Goal: Information Seeking & Learning: Check status

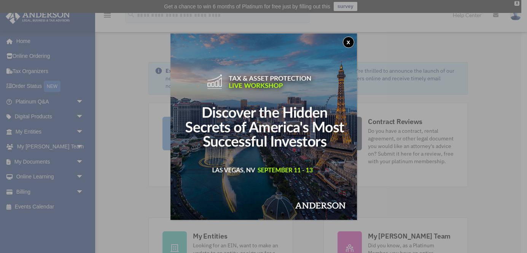
click at [349, 40] on button "x" at bounding box center [348, 42] width 11 height 11
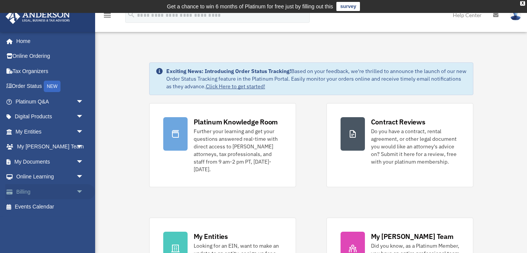
click at [79, 191] on span "arrow_drop_down" at bounding box center [83, 192] width 15 height 16
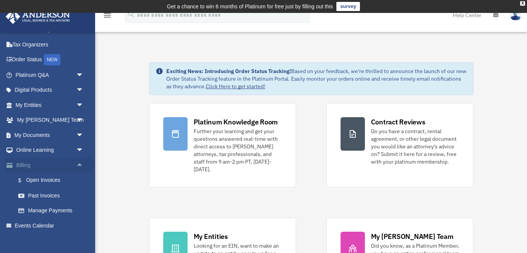
scroll to position [34, 0]
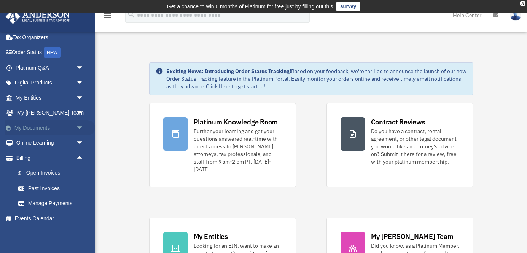
click at [81, 126] on span "arrow_drop_down" at bounding box center [83, 128] width 15 height 16
click at [78, 126] on span "arrow_drop_up" at bounding box center [83, 128] width 15 height 16
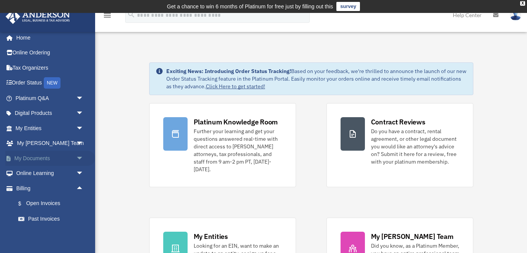
scroll to position [0, 0]
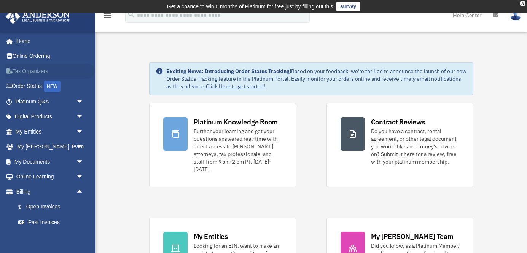
click at [35, 69] on link "Tax Organizers" at bounding box center [50, 71] width 90 height 15
click at [522, 2] on div "X" at bounding box center [522, 3] width 5 height 5
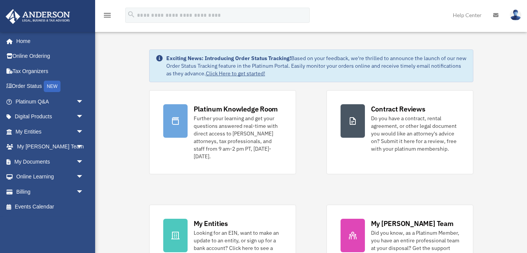
click at [518, 15] on img at bounding box center [515, 15] width 11 height 11
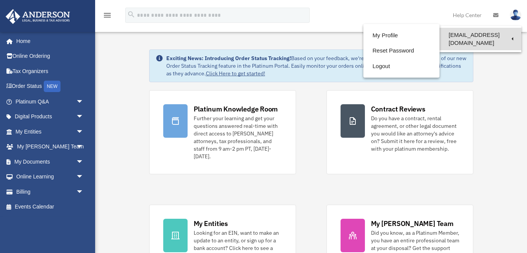
click at [494, 33] on link "[EMAIL_ADDRESS][DOMAIN_NAME]" at bounding box center [481, 39] width 82 height 22
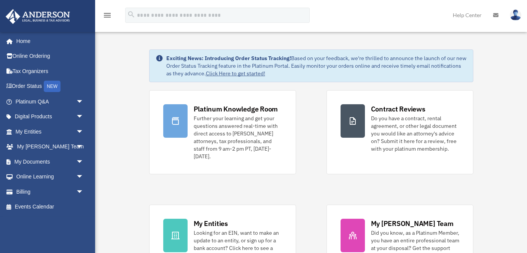
click at [518, 13] on img at bounding box center [515, 15] width 11 height 11
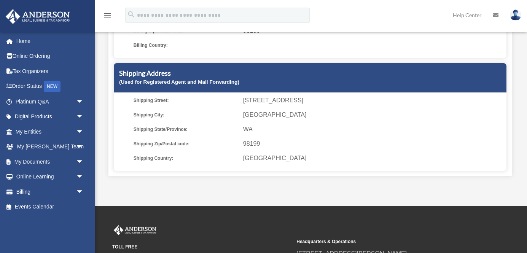
scroll to position [204, 0]
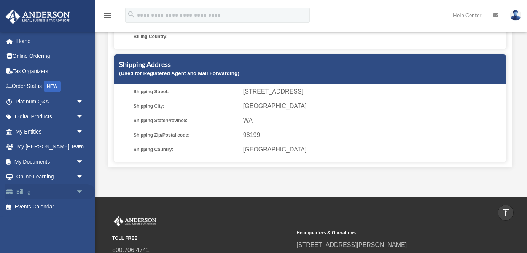
click at [79, 188] on span "arrow_drop_down" at bounding box center [83, 192] width 15 height 16
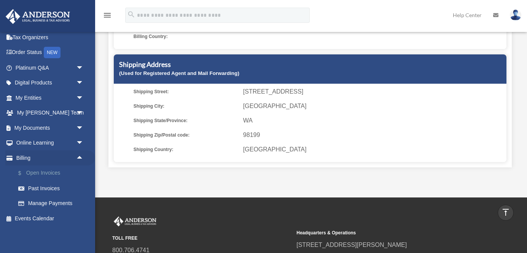
click at [46, 173] on link "$ Open Invoices" at bounding box center [53, 174] width 85 height 16
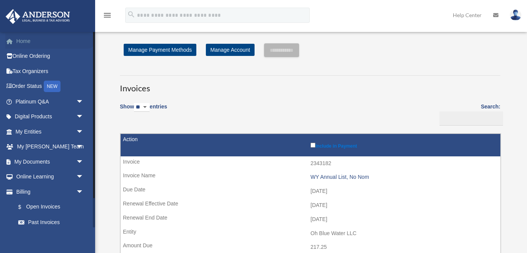
click at [25, 41] on link "Home" at bounding box center [50, 40] width 90 height 15
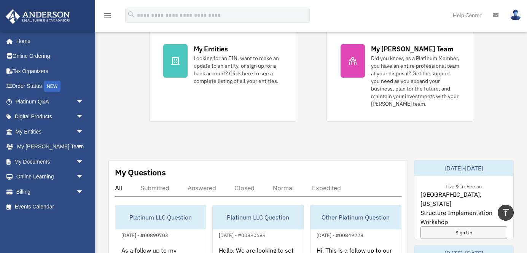
scroll to position [154, 0]
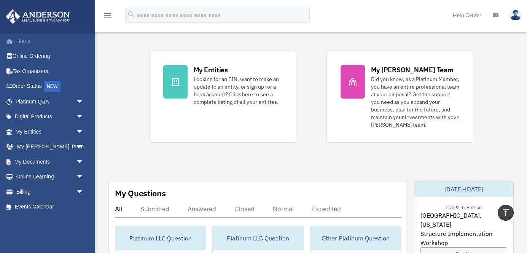
click at [23, 42] on link "Home" at bounding box center [50, 40] width 90 height 15
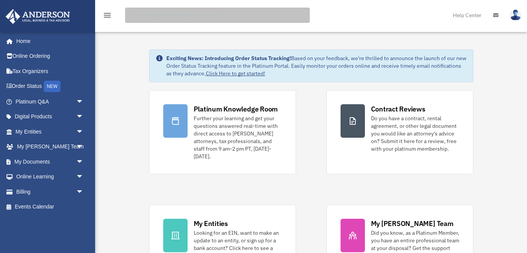
click at [161, 15] on input "search" at bounding box center [217, 15] width 185 height 15
type input "*"
type input "*********"
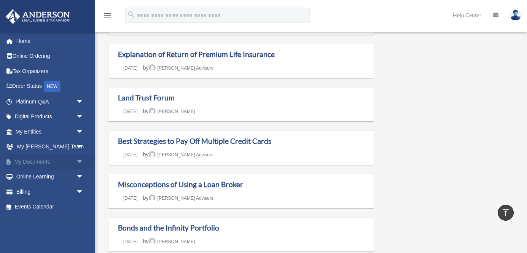
scroll to position [344, 0]
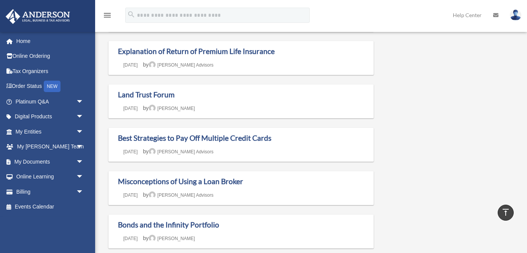
click at [468, 12] on link "Help Center" at bounding box center [467, 15] width 40 height 30
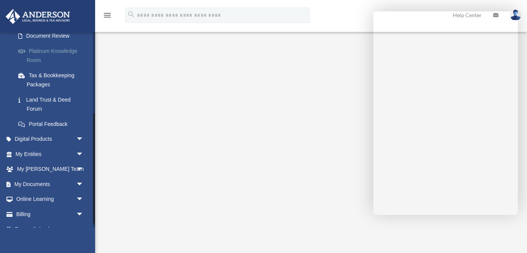
scroll to position [147, 0]
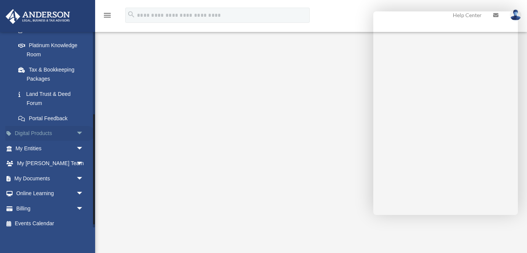
click at [79, 131] on span "arrow_drop_down" at bounding box center [83, 134] width 15 height 16
click at [79, 131] on span "arrow_drop_up" at bounding box center [83, 134] width 15 height 16
click at [80, 151] on span "arrow_drop_down" at bounding box center [83, 149] width 15 height 16
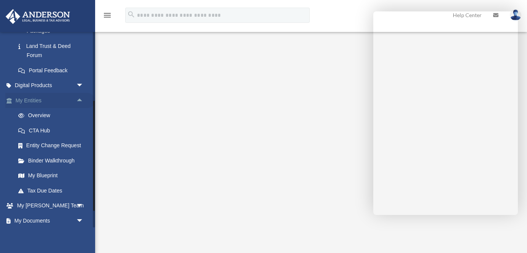
scroll to position [195, 0]
click at [38, 112] on link "Overview" at bounding box center [53, 114] width 85 height 15
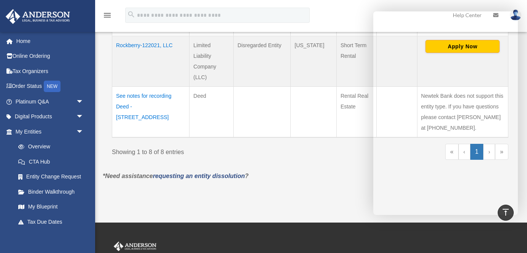
scroll to position [603, 0]
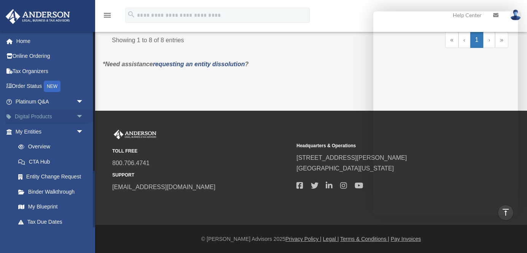
click at [77, 115] on span "arrow_drop_down" at bounding box center [83, 117] width 15 height 16
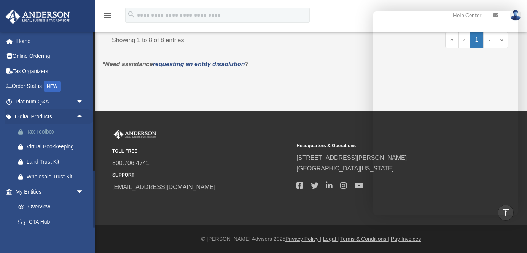
click at [46, 129] on div "Tax Toolbox" at bounding box center [56, 132] width 59 height 10
click at [27, 39] on link "Home" at bounding box center [50, 40] width 90 height 15
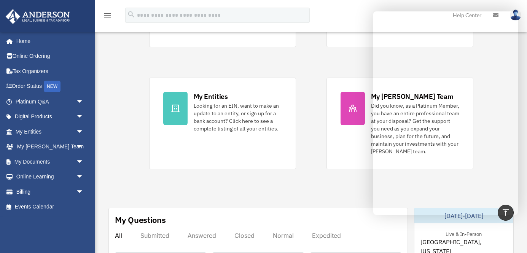
scroll to position [145, 0]
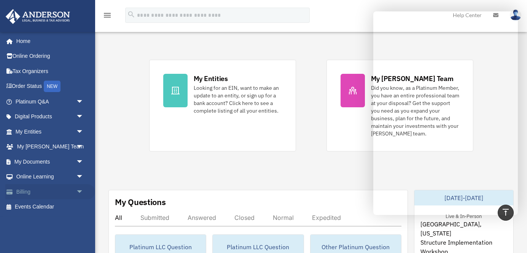
click at [81, 190] on span "arrow_drop_down" at bounding box center [83, 192] width 15 height 16
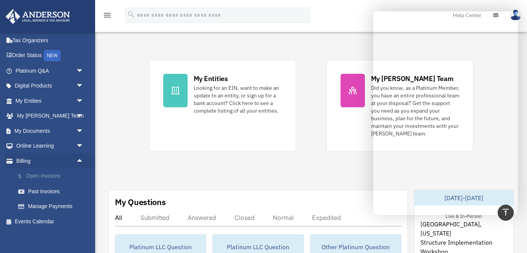
scroll to position [31, 0]
click at [55, 191] on link "Past Invoices" at bounding box center [53, 190] width 85 height 15
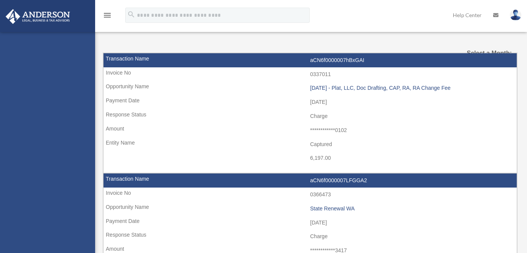
select select
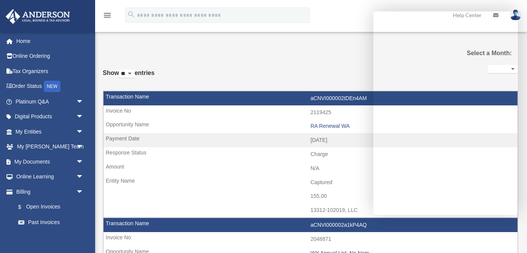
click at [135, 74] on select "** ** ** ***" at bounding box center [127, 74] width 16 height 9
select select "**"
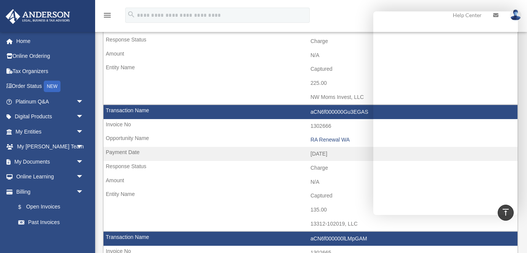
scroll to position [1756, 0]
